Goal: Task Accomplishment & Management: Use online tool/utility

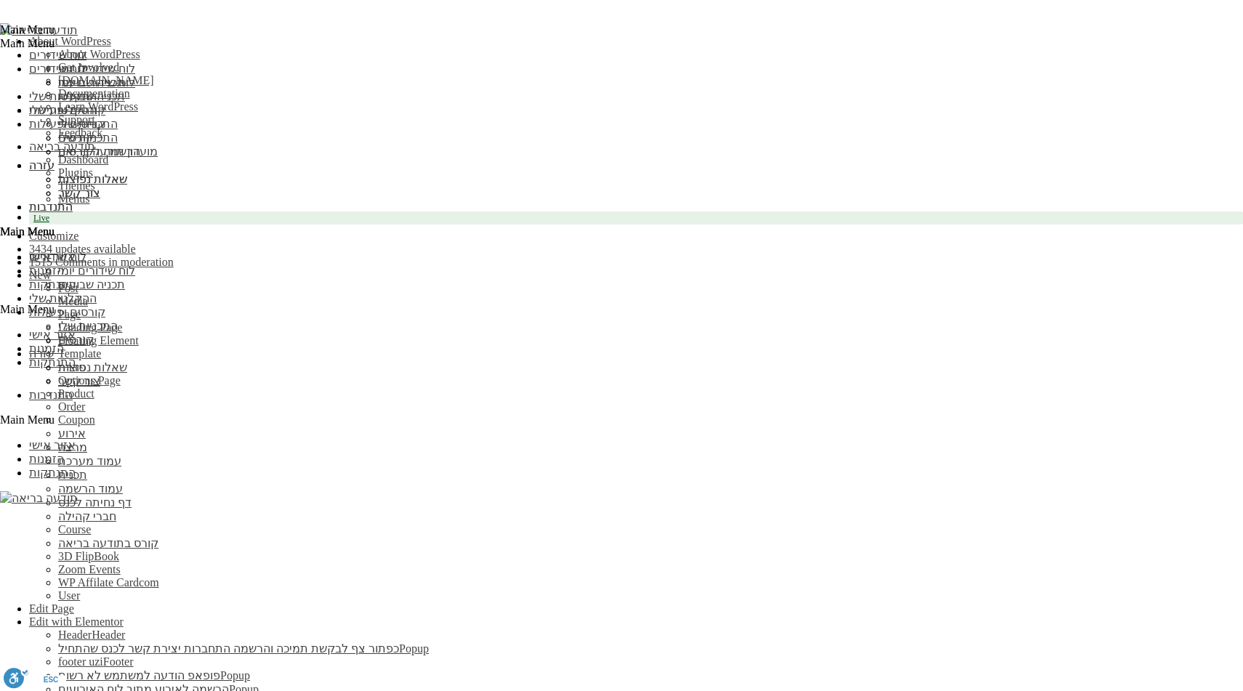
scroll to position [1843, 0]
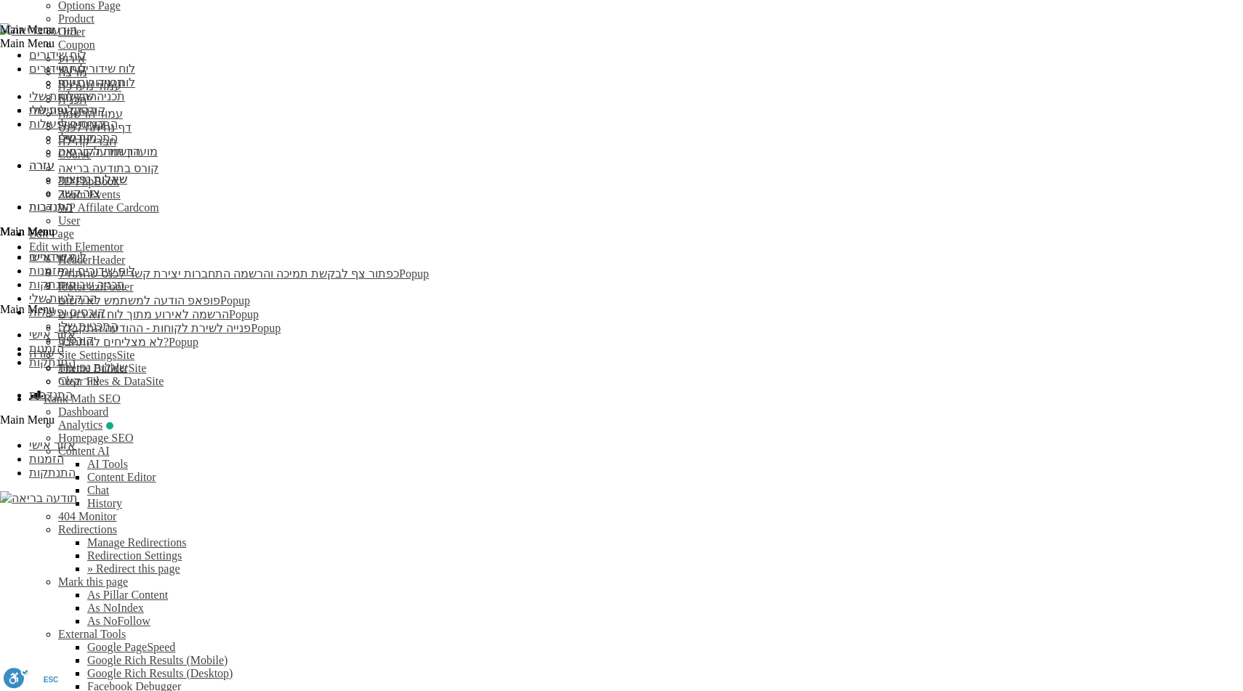
scroll to position [383, 0]
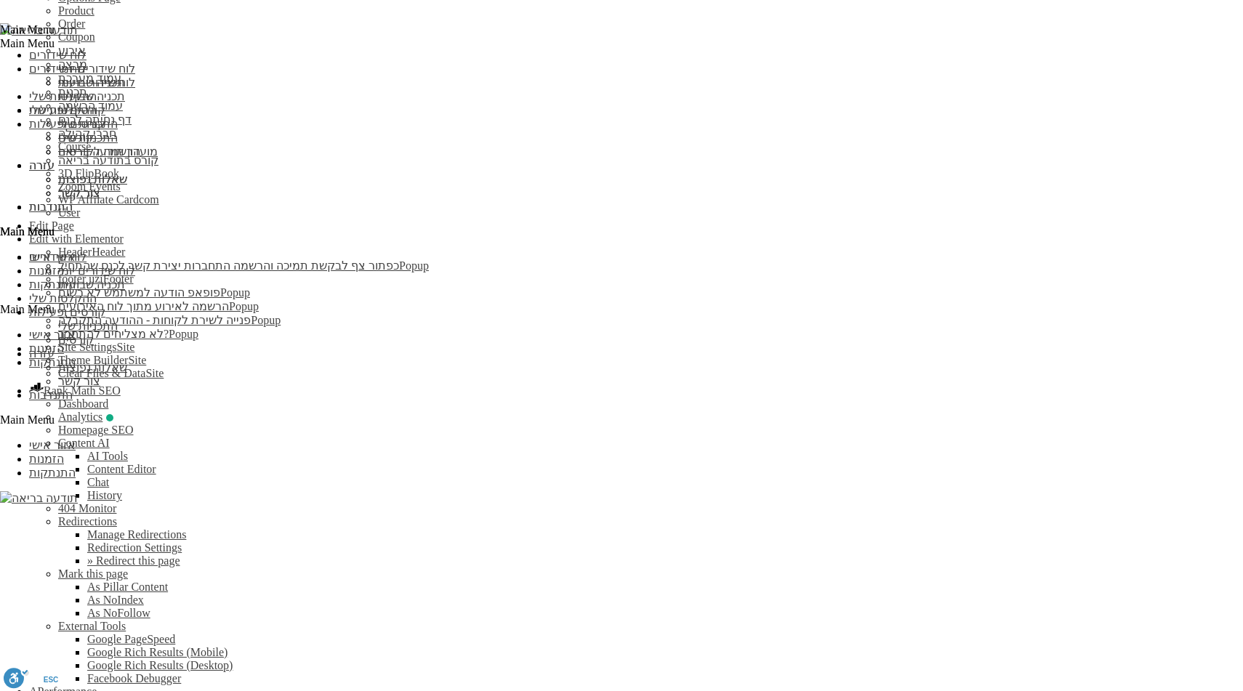
click at [124, 233] on span "Edit with Elementor" at bounding box center [76, 239] width 94 height 12
